Goal: Browse casually

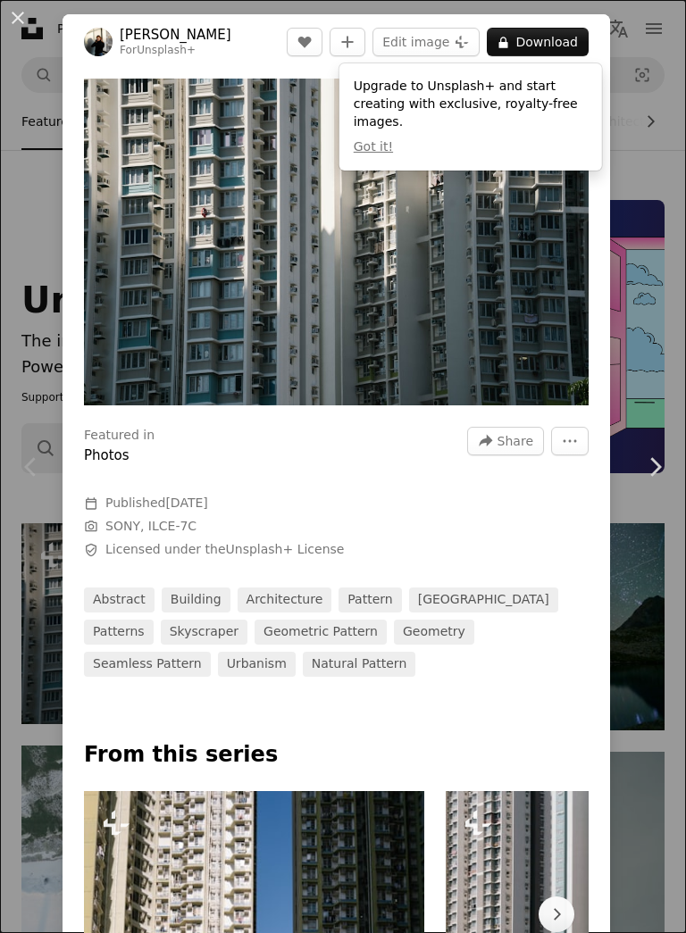
scroll to position [149, 0]
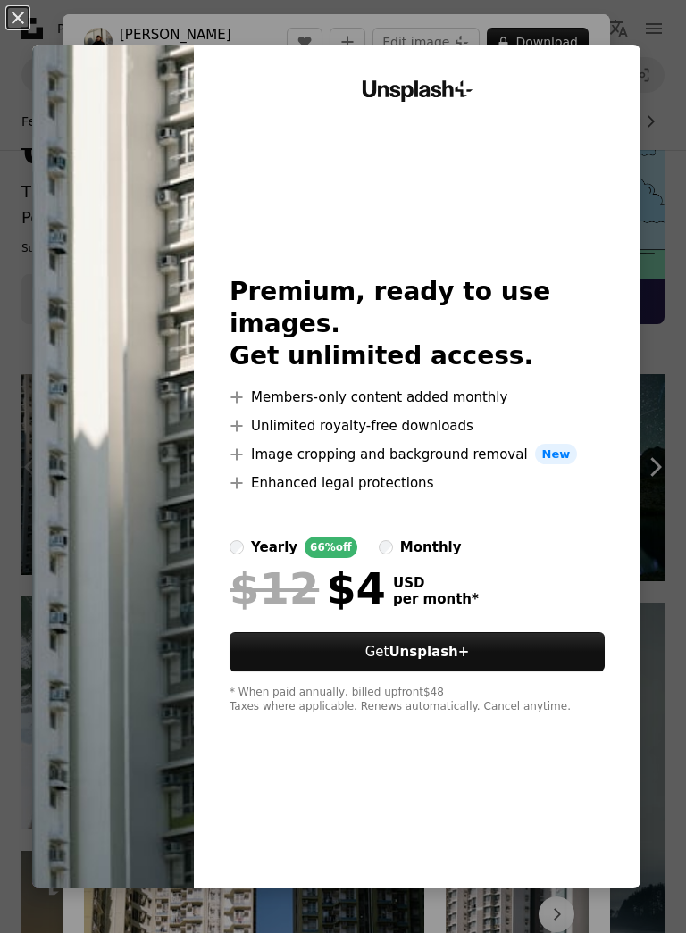
click at [654, 121] on div "An X shape Unsplash+ Premium, ready to use images. Get unlimited access. A plus…" at bounding box center [343, 466] width 686 height 933
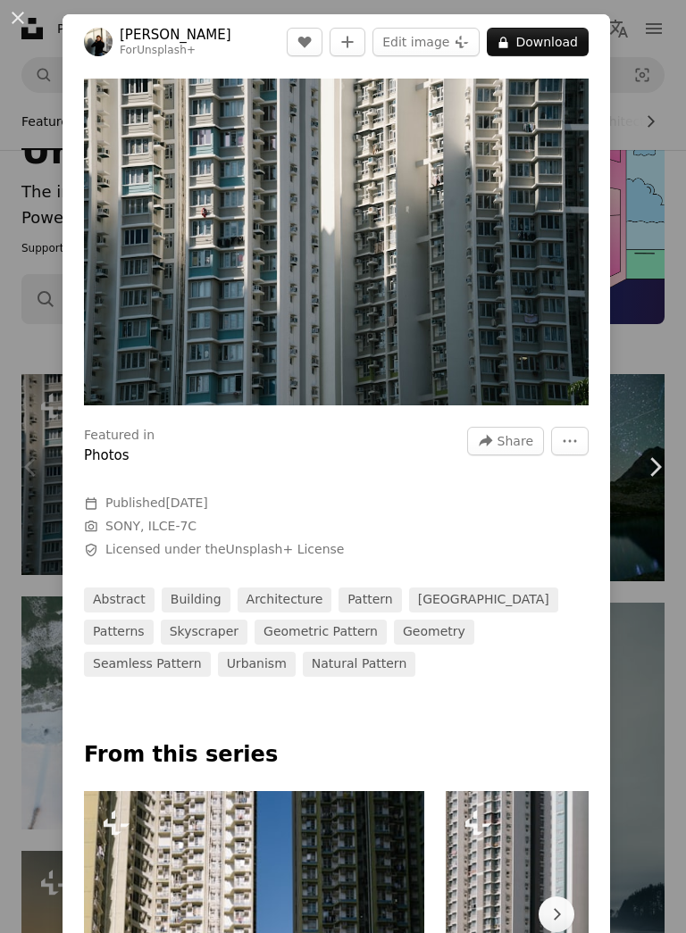
click at [656, 110] on div "An X shape Chevron left Chevron right [PERSON_NAME] For Unsplash+ A heart A plu…" at bounding box center [343, 466] width 686 height 933
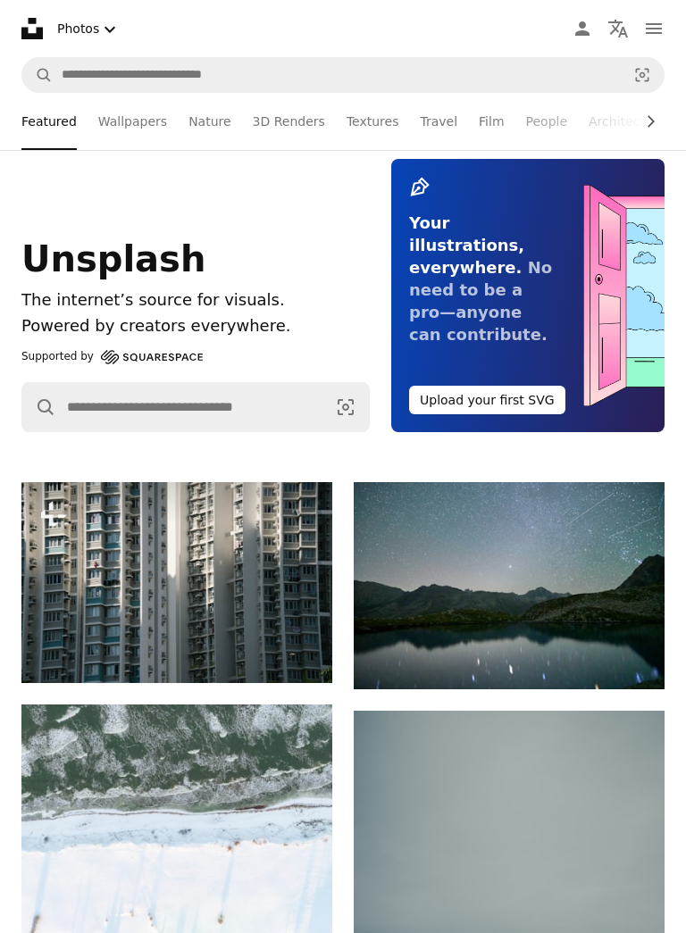
scroll to position [29, 0]
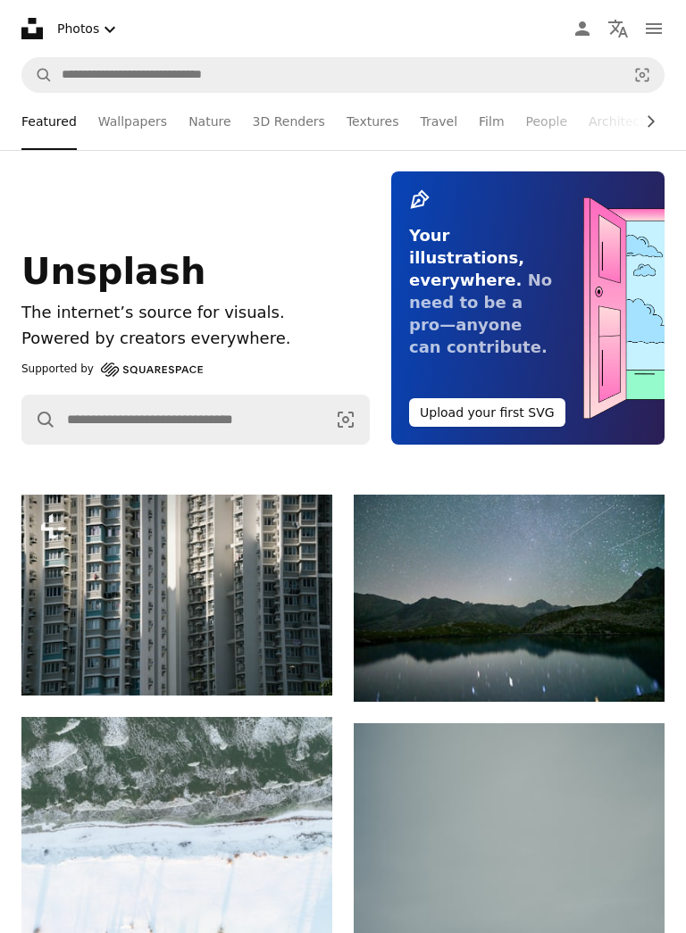
click at [129, 132] on link "Wallpapers" at bounding box center [132, 121] width 69 height 57
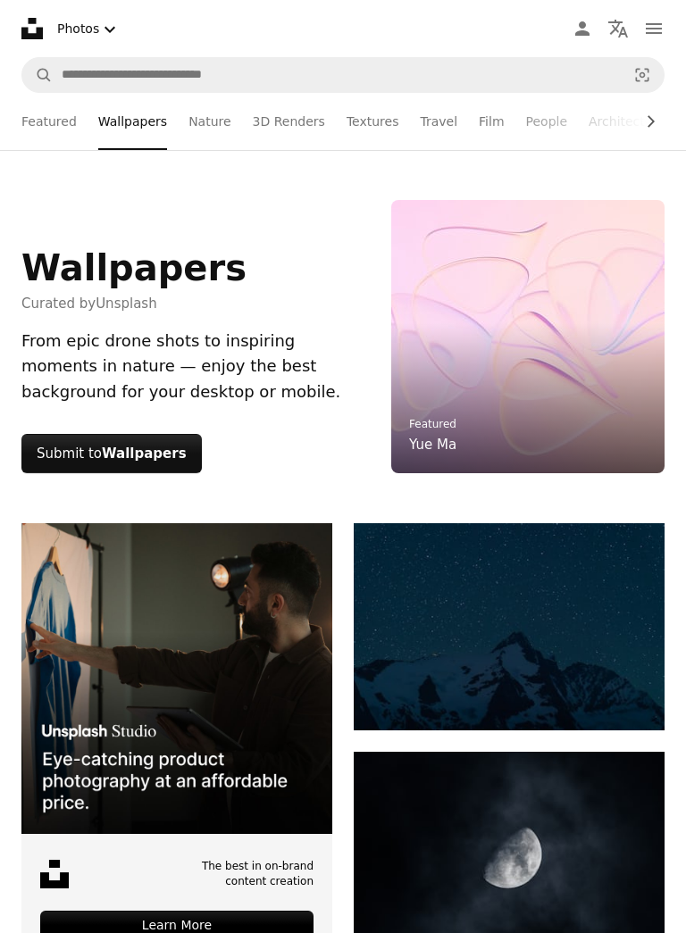
click at [478, 131] on link "Film" at bounding box center [490, 121] width 25 height 57
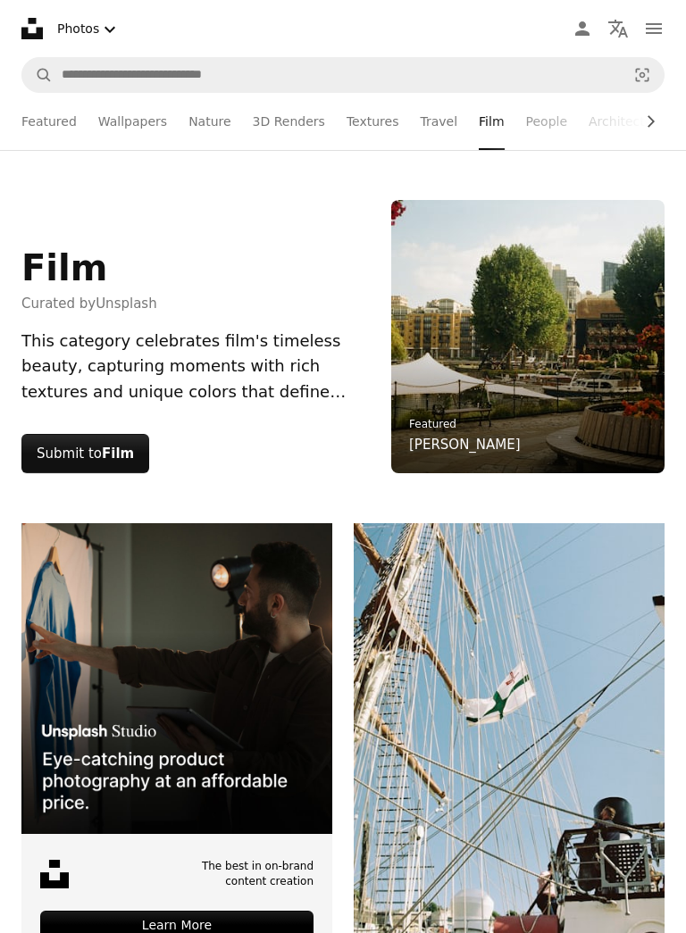
click at [114, 128] on link "Wallpapers" at bounding box center [132, 121] width 69 height 57
